Goal: Information Seeking & Learning: Check status

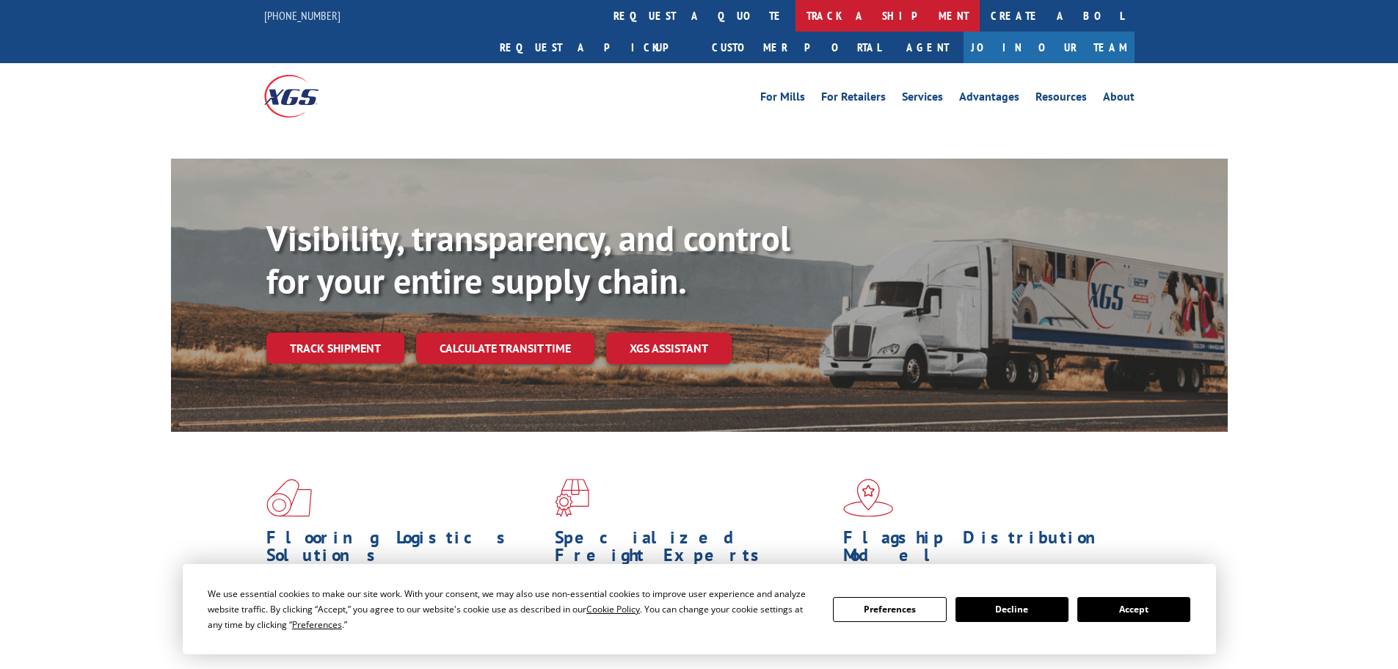
click at [796, 23] on link "track a shipment" at bounding box center [888, 16] width 184 height 32
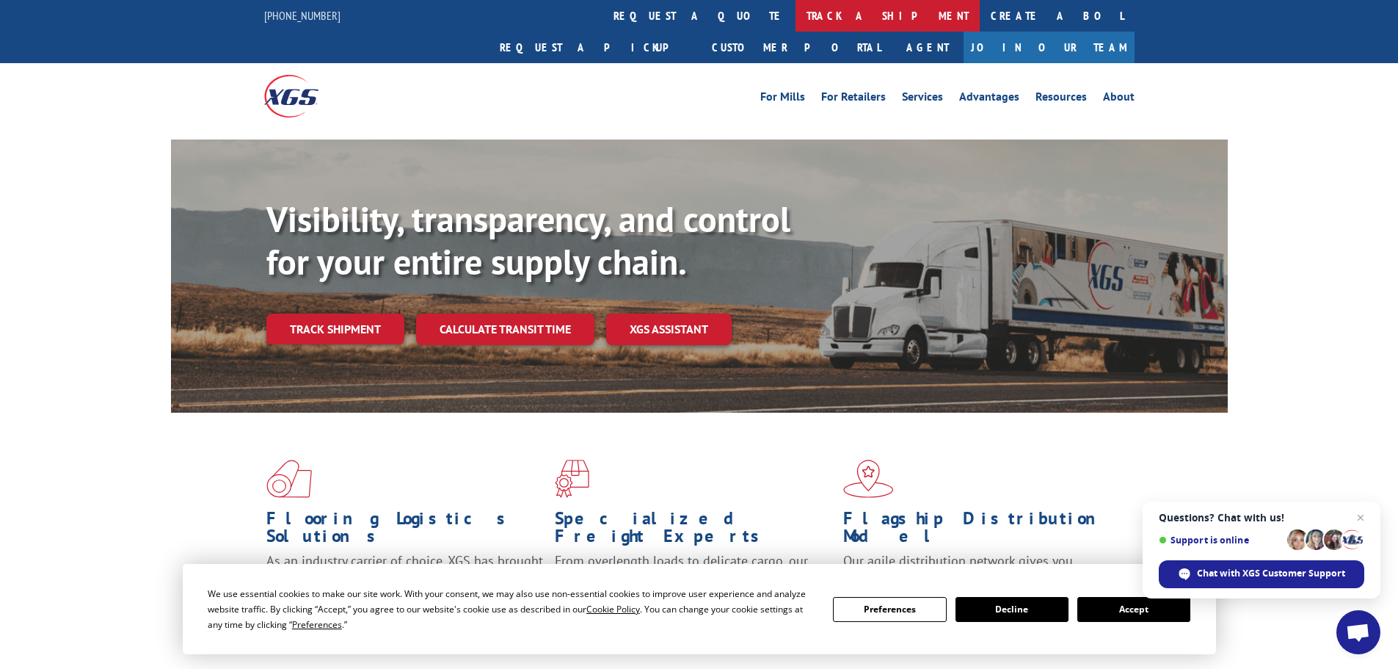
click at [796, 20] on link "track a shipment" at bounding box center [888, 16] width 184 height 32
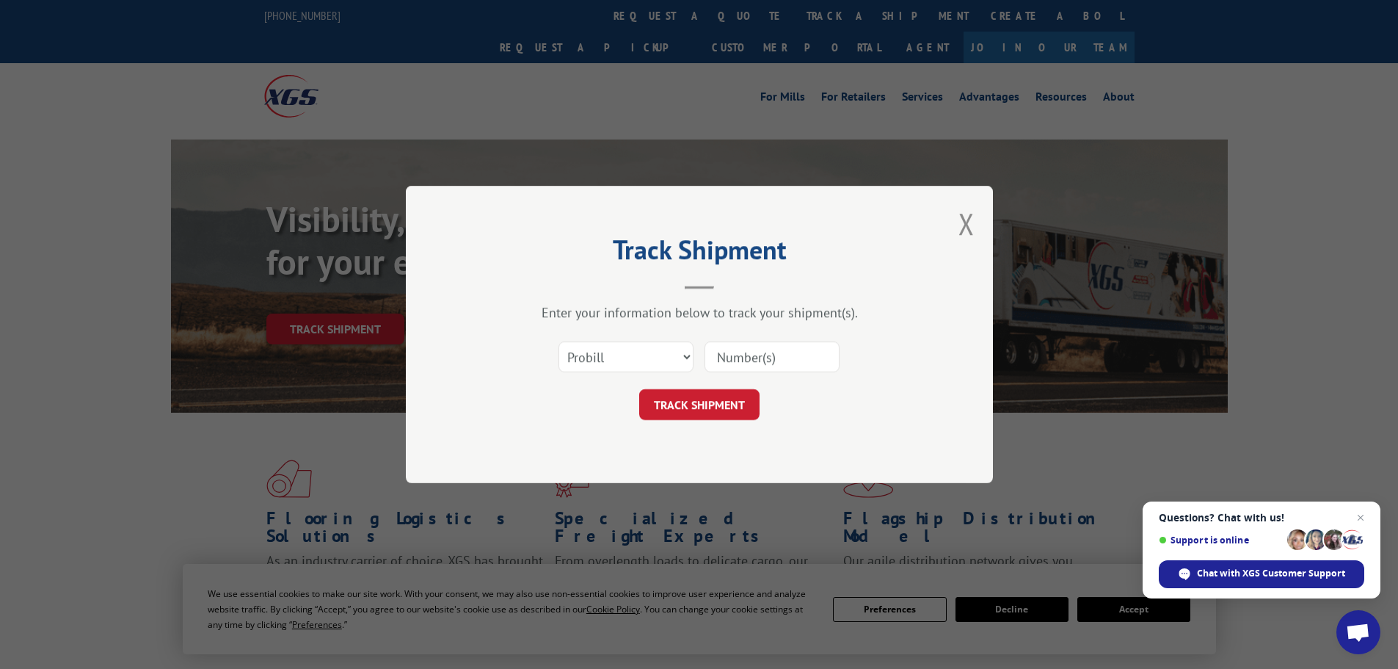
click at [758, 355] on input at bounding box center [772, 356] width 135 height 31
paste input "17450835"
type input "17450835"
click at [719, 399] on button "TRACK SHIPMENT" at bounding box center [699, 404] width 120 height 31
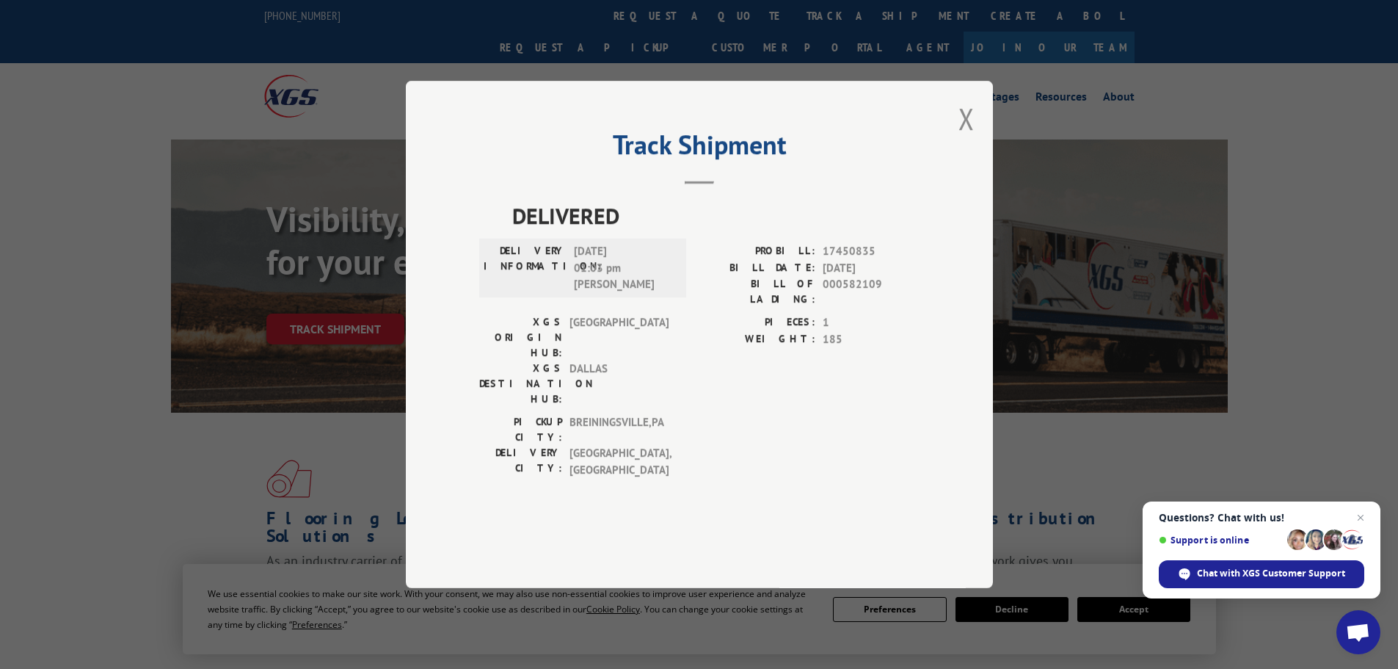
click at [962, 138] on button "Close modal" at bounding box center [967, 118] width 16 height 39
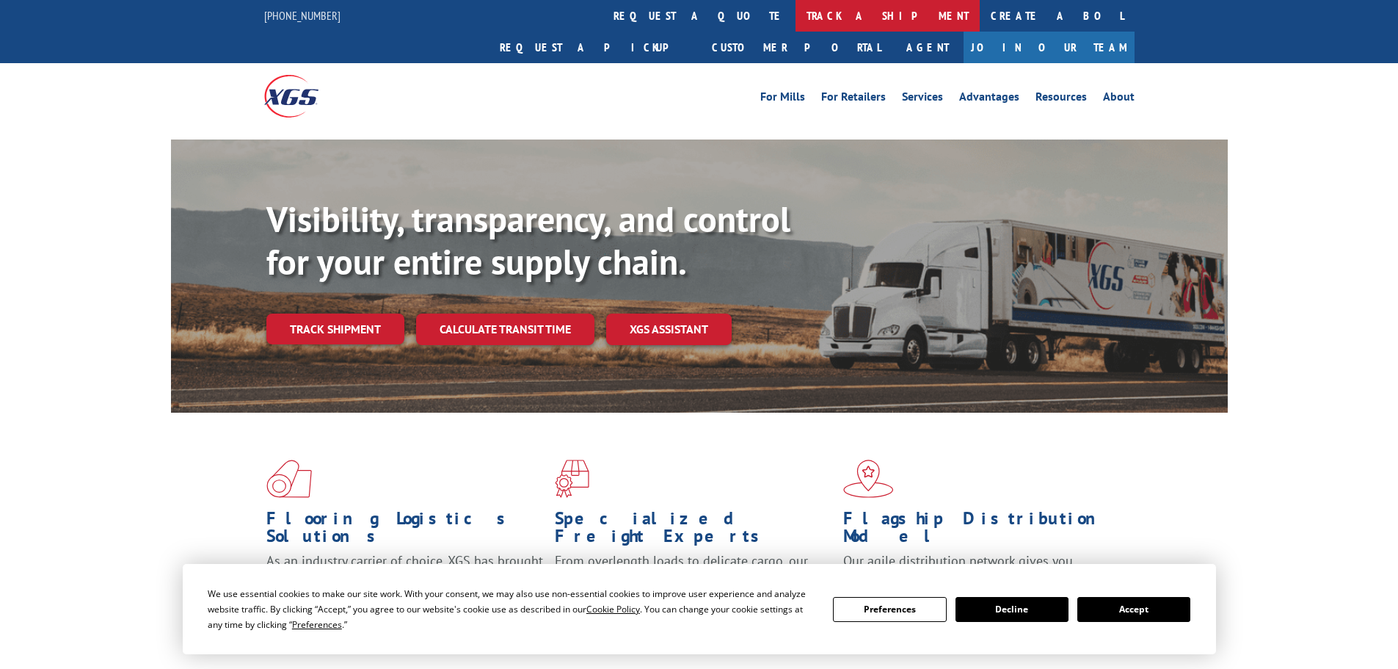
click at [796, 29] on link "track a shipment" at bounding box center [888, 16] width 184 height 32
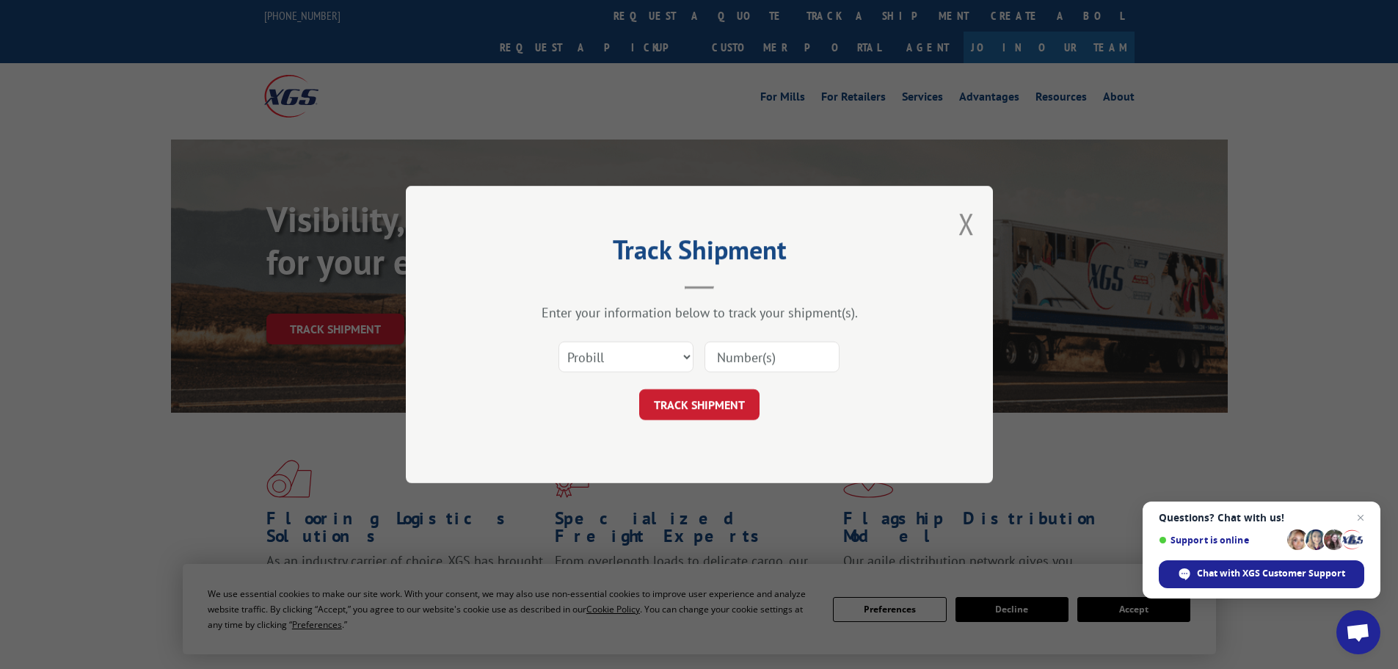
click at [744, 354] on input at bounding box center [772, 356] width 135 height 31
paste input "17262517"
type input "17262517"
click at [712, 410] on button "TRACK SHIPMENT" at bounding box center [699, 404] width 120 height 31
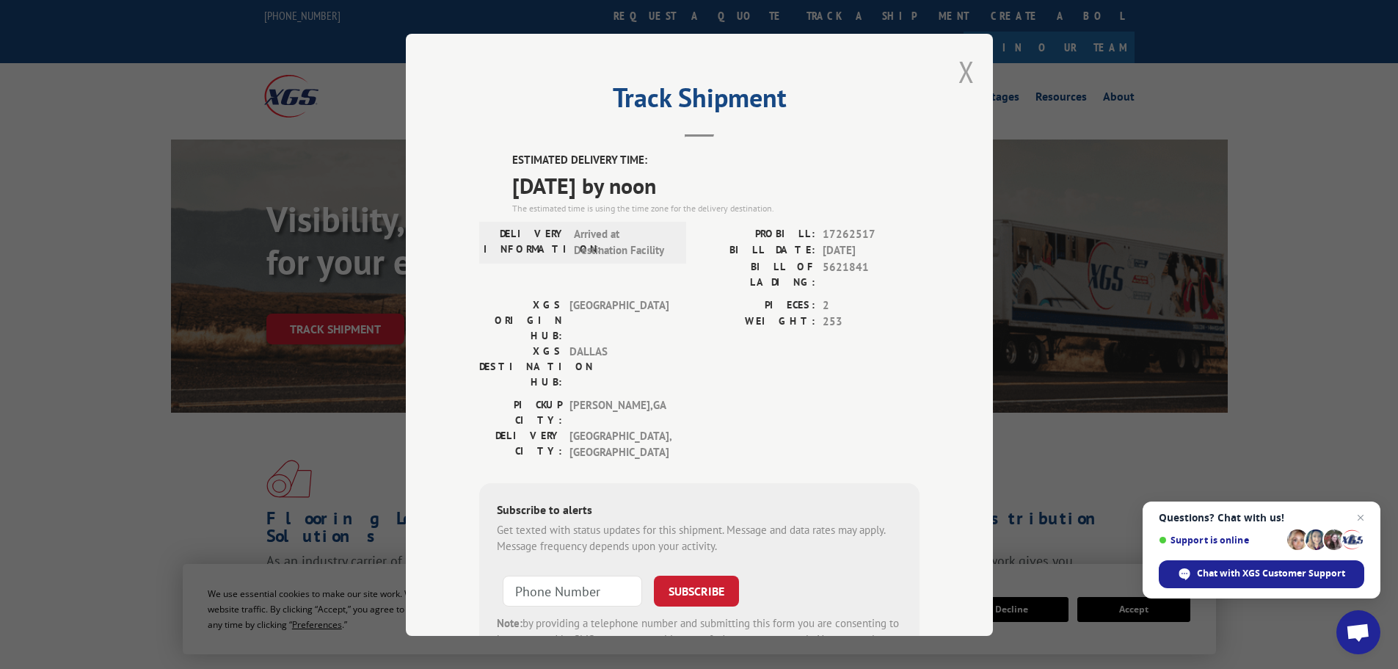
click at [959, 72] on button "Close modal" at bounding box center [967, 71] width 16 height 39
